Goal: Information Seeking & Learning: Find specific page/section

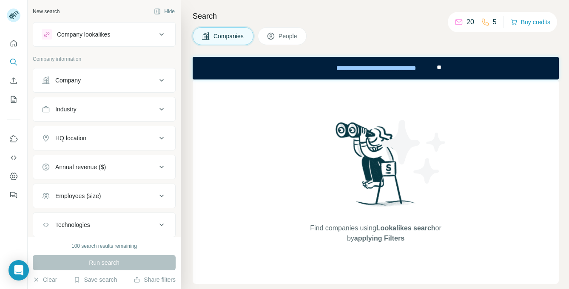
click at [284, 39] on span "People" at bounding box center [289, 36] width 20 height 9
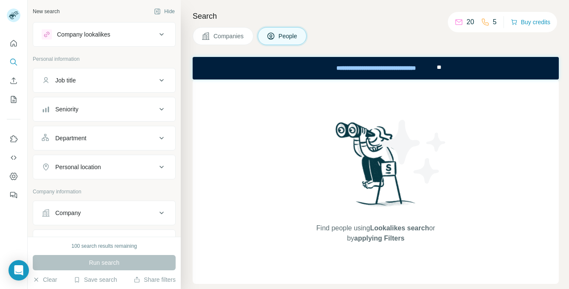
click at [104, 81] on div "Job title" at bounding box center [99, 80] width 115 height 9
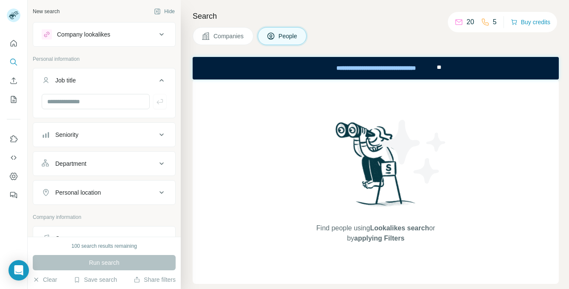
click at [105, 81] on div "Job title" at bounding box center [99, 80] width 115 height 9
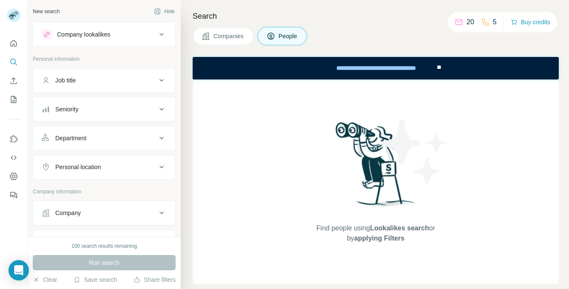
click at [121, 74] on button "Job title" at bounding box center [104, 80] width 142 height 20
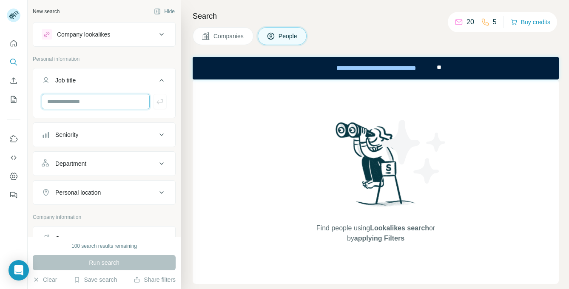
click at [79, 104] on input "text" at bounding box center [96, 101] width 108 height 15
click at [162, 193] on icon at bounding box center [161, 193] width 10 height 10
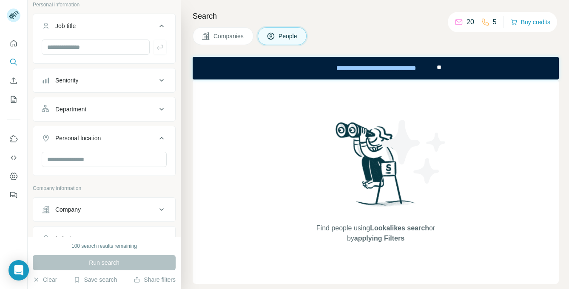
scroll to position [65, 0]
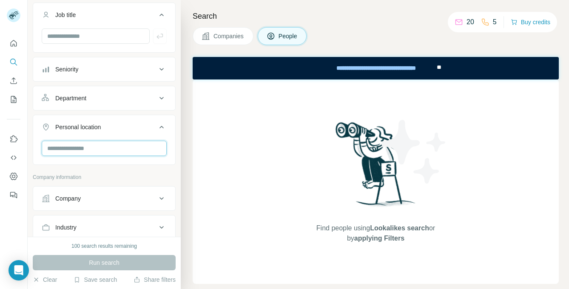
click at [139, 149] on input "text" at bounding box center [104, 148] width 125 height 15
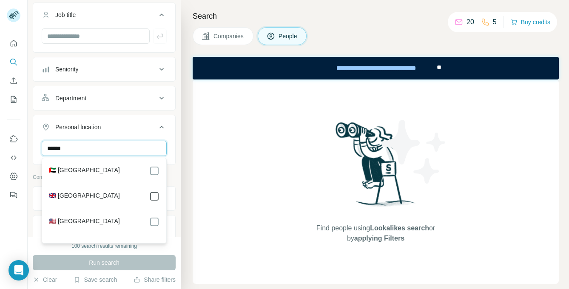
type input "******"
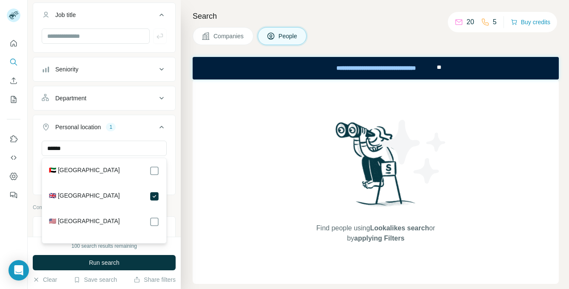
click at [178, 156] on div "New search Hide Company lookalikes Personal information Job title Seniority Dep…" at bounding box center [104, 118] width 153 height 237
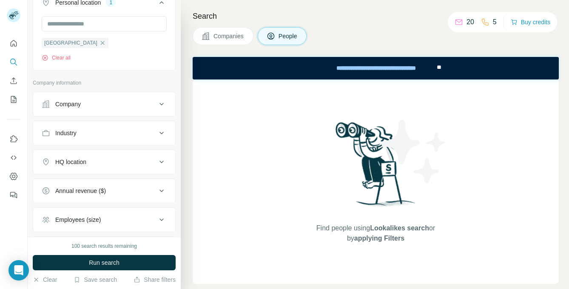
scroll to position [200, 0]
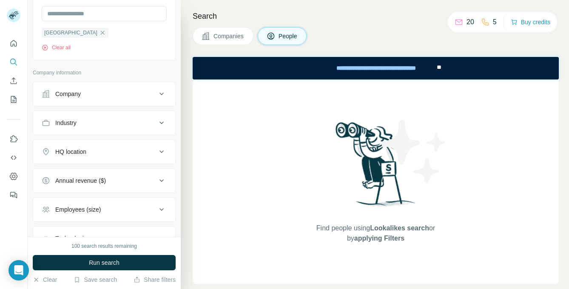
click at [151, 114] on button "Industry" at bounding box center [104, 123] width 142 height 20
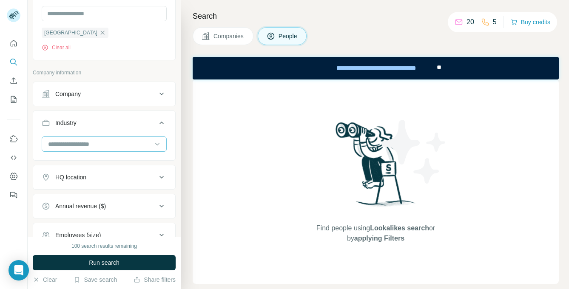
click at [105, 144] on input at bounding box center [99, 143] width 105 height 9
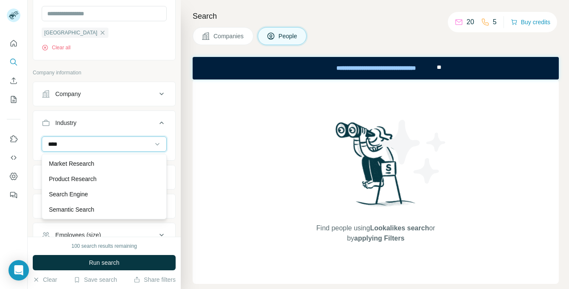
scroll to position [0, 0]
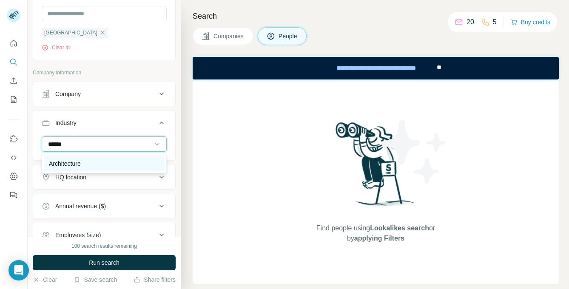
type input "******"
click at [93, 160] on div "Architecture" at bounding box center [104, 163] width 111 height 9
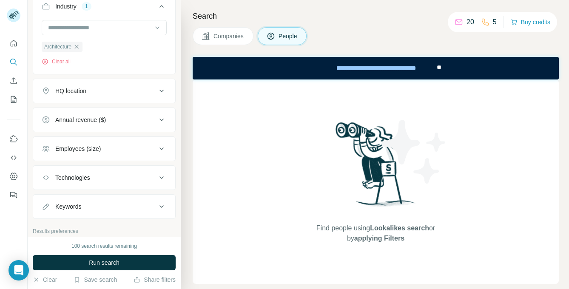
scroll to position [317, 0]
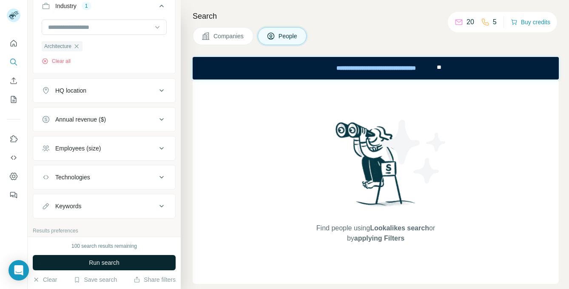
click at [127, 262] on button "Run search" at bounding box center [104, 262] width 143 height 15
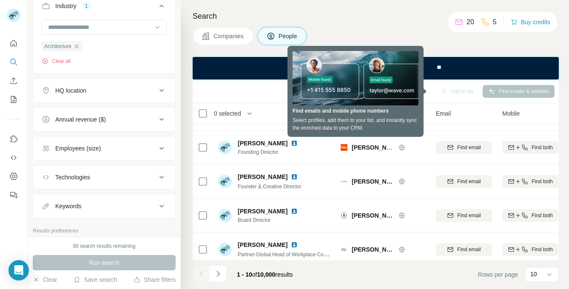
scroll to position [0, 0]
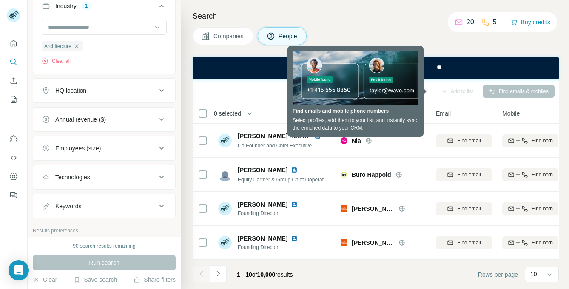
click at [349, 8] on div "Search Companies People Add to list Find emails & mobiles 0 selected People Com…" at bounding box center [375, 144] width 388 height 289
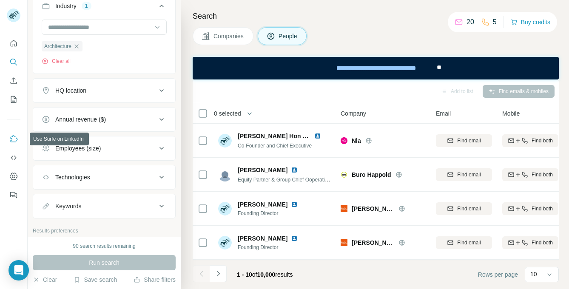
click at [17, 133] on button "Use Surfe on LinkedIn" at bounding box center [14, 138] width 14 height 15
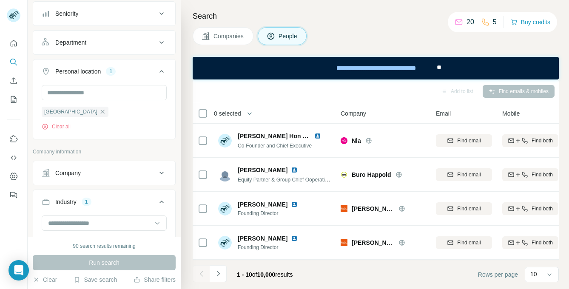
scroll to position [51, 0]
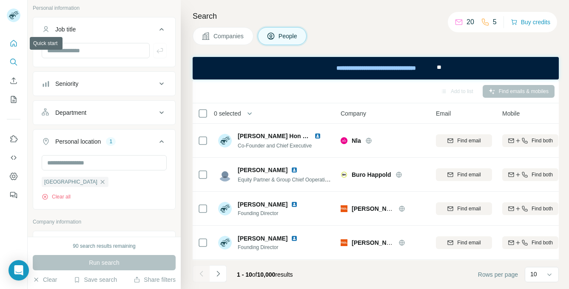
click at [10, 36] on button "Quick start" at bounding box center [14, 43] width 14 height 15
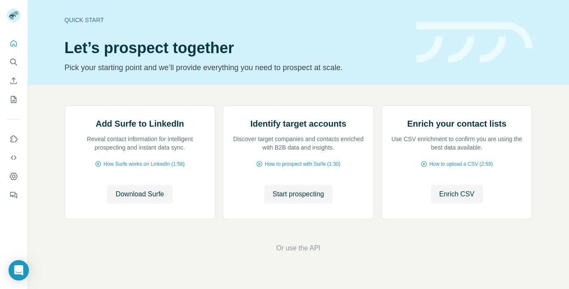
scroll to position [68, 0]
click at [141, 199] on span "Download Surfe" at bounding box center [140, 194] width 48 height 10
click at [9, 42] on icon "Quick start" at bounding box center [13, 43] width 9 height 9
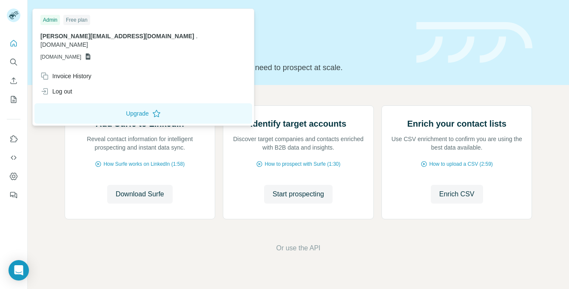
click at [14, 8] on div at bounding box center [15, 17] width 25 height 28
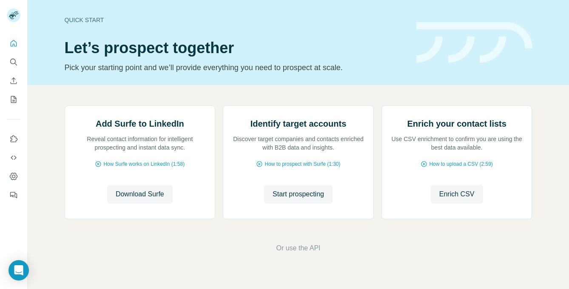
click at [13, 14] on g at bounding box center [14, 16] width 14 height 14
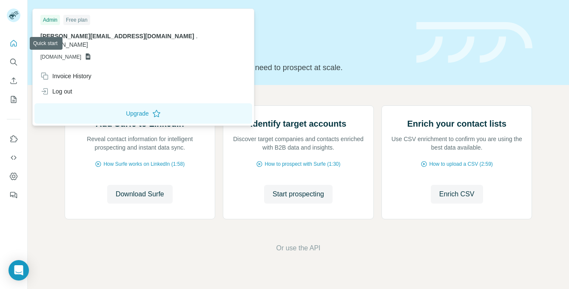
click at [15, 48] on button "Quick start" at bounding box center [14, 43] width 14 height 15
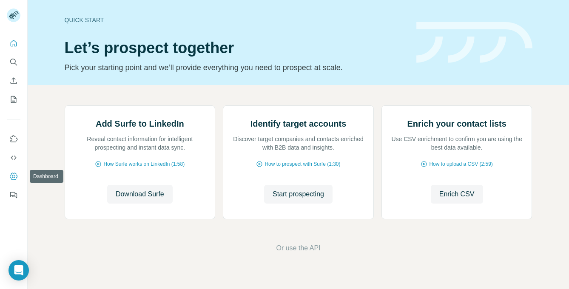
click at [15, 177] on icon "Dashboard" at bounding box center [13, 176] width 9 height 9
click at [12, 45] on icon "Quick start" at bounding box center [13, 43] width 9 height 9
click at [53, 36] on div "Quick start Let’s prospect together Pick your starting point and we’ll provide …" at bounding box center [298, 42] width 541 height 85
